Goal: Task Accomplishment & Management: Use online tool/utility

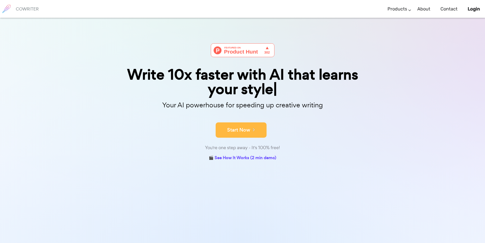
click at [255, 131] on icon at bounding box center [252, 130] width 5 height 6
